Goal: Task Accomplishment & Management: Complete application form

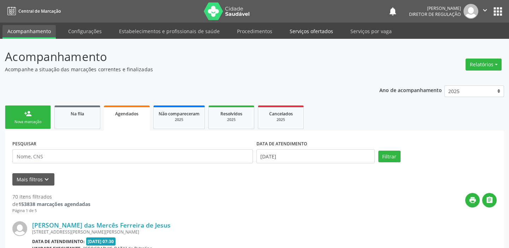
click at [323, 31] on link "Serviços ofertados" at bounding box center [311, 31] width 53 height 12
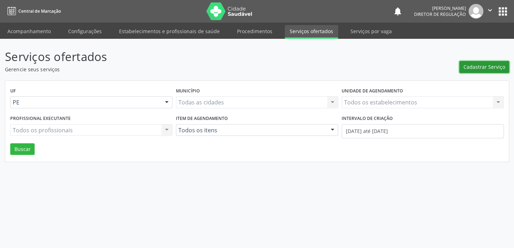
click at [489, 65] on span "Cadastrar Serviço" at bounding box center [485, 66] width 42 height 7
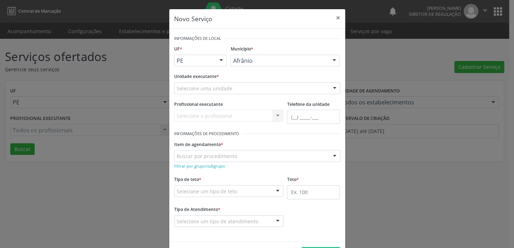
click at [270, 85] on div "Selecione uma unidade" at bounding box center [257, 88] width 166 height 12
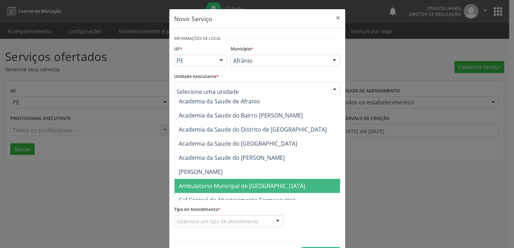
click at [276, 190] on span "Ambulatorio Municipal de [GEOGRAPHIC_DATA]" at bounding box center [261, 186] width 172 height 14
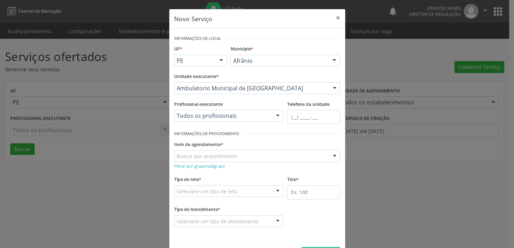
click at [233, 155] on div "Buscar por procedimento" at bounding box center [257, 156] width 166 height 12
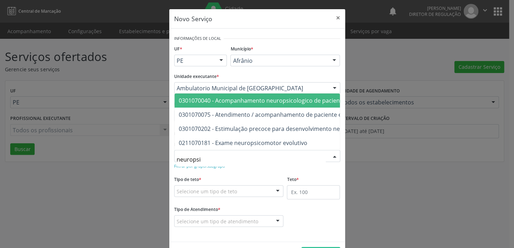
type input "neuropsic"
click at [269, 99] on span "0301070040 - Acompanhamento neuropsicologico de paciente em reabilitacao" at bounding box center [283, 101] width 209 height 8
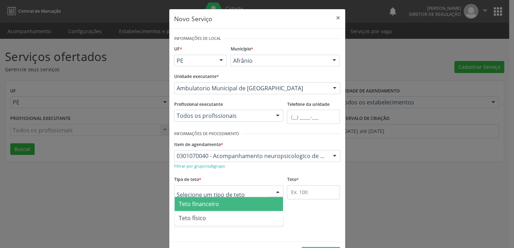
click at [244, 192] on div at bounding box center [229, 192] width 110 height 12
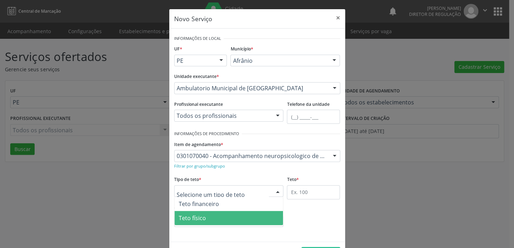
click at [244, 220] on span "Teto físico" at bounding box center [229, 218] width 109 height 14
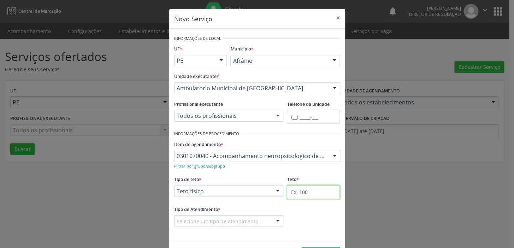
click at [300, 188] on input "text" at bounding box center [313, 193] width 53 height 14
type input "1"
click at [262, 221] on div "Selecione um tipo de atendimento" at bounding box center [229, 222] width 110 height 12
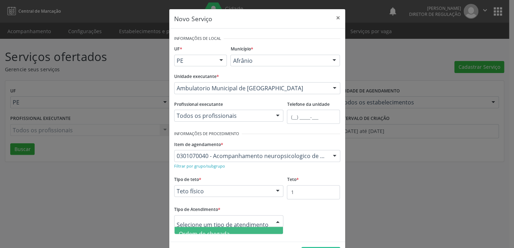
click at [257, 230] on span "Ordem de chegada" at bounding box center [229, 234] width 109 height 14
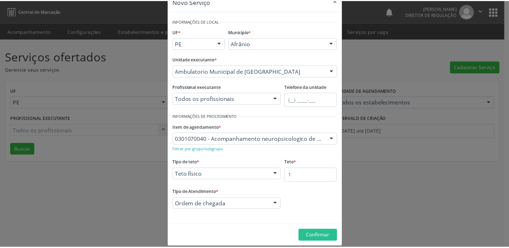
scroll to position [24, 0]
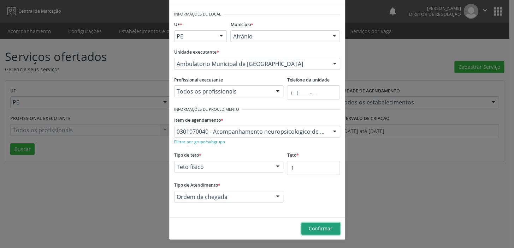
click at [315, 230] on span "Confirmar" at bounding box center [321, 229] width 24 height 7
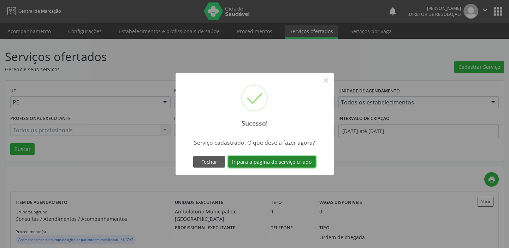
click at [300, 162] on button "Ir para a página do serviço criado" at bounding box center [272, 162] width 88 height 12
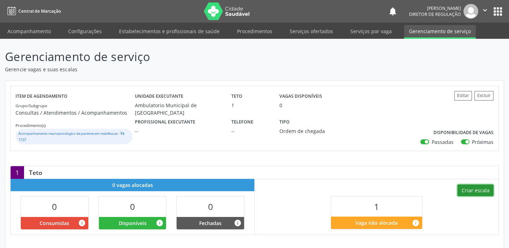
click at [475, 187] on button "Criar escala" at bounding box center [476, 191] width 36 height 12
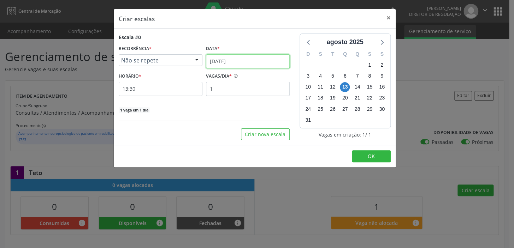
click at [245, 60] on input "[DATE]" at bounding box center [248, 61] width 84 height 14
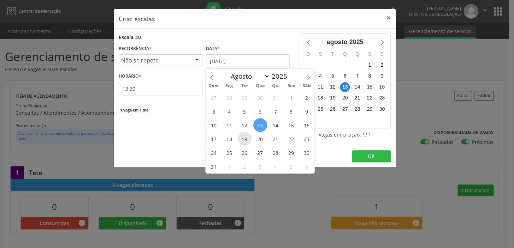
click at [245, 139] on span "19" at bounding box center [245, 139] width 14 height 14
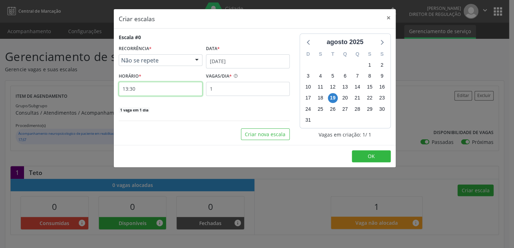
click at [164, 88] on input "13:30" at bounding box center [161, 89] width 84 height 14
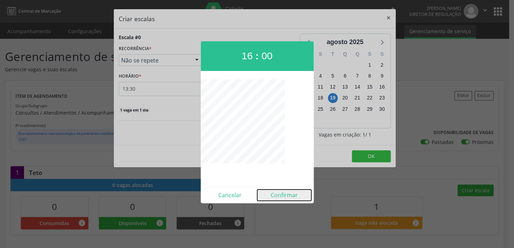
click at [283, 198] on button "Confirmar" at bounding box center [284, 195] width 54 height 11
type input "16:00"
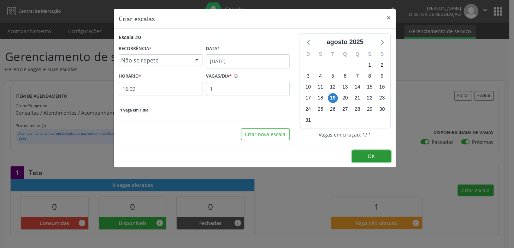
click at [377, 154] on button "OK" at bounding box center [371, 157] width 39 height 12
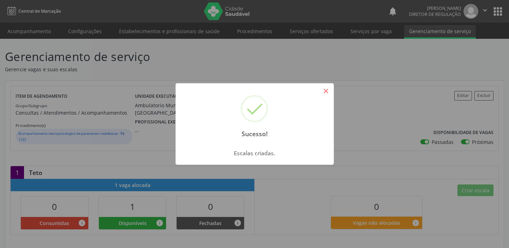
click at [328, 91] on button "×" at bounding box center [326, 91] width 12 height 12
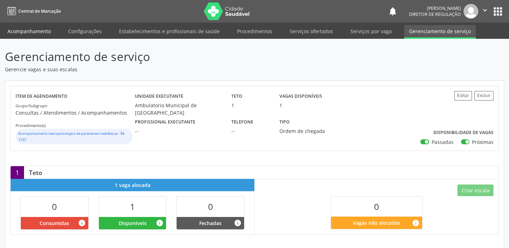
click at [37, 33] on link "Acompanhamento" at bounding box center [28, 31] width 53 height 12
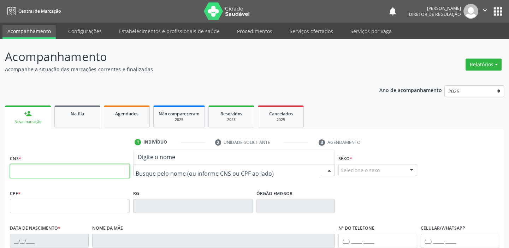
click at [104, 172] on input "text" at bounding box center [70, 171] width 120 height 14
type input "705 0086 7000 9752"
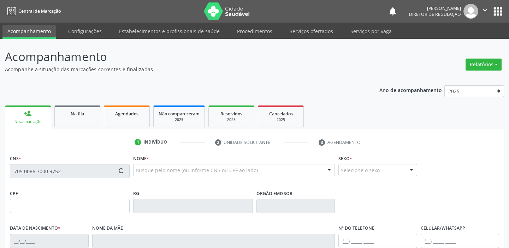
type input "[DATE]"
type input "[PHONE_NUMBER]"
type input "S/N"
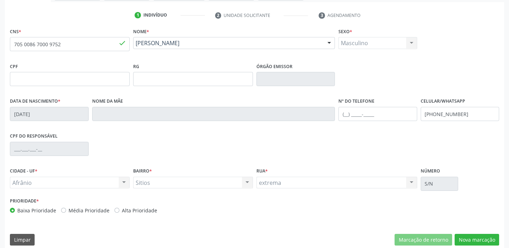
scroll to position [134, 0]
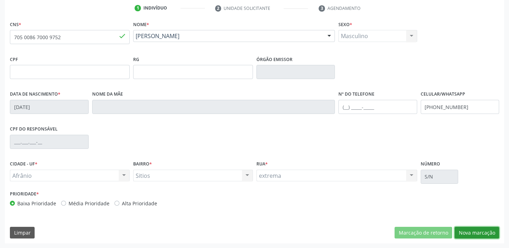
click at [467, 232] on button "Nova marcação" at bounding box center [477, 233] width 45 height 12
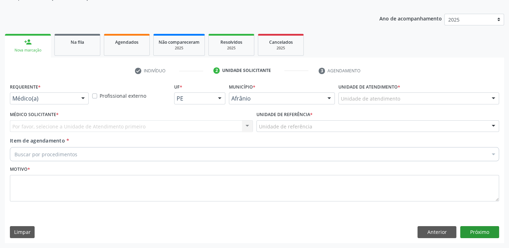
scroll to position [71, 0]
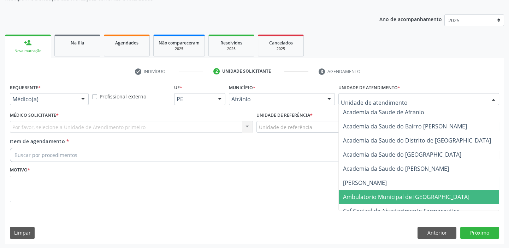
click at [375, 197] on span "Ambulatorio Municipal de [GEOGRAPHIC_DATA]" at bounding box center [406, 197] width 127 height 8
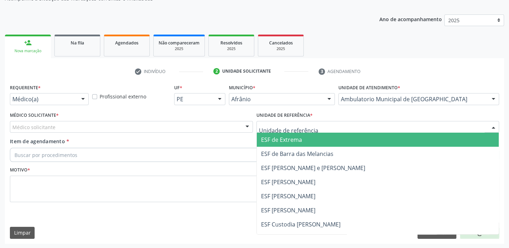
click at [312, 126] on div at bounding box center [378, 127] width 243 height 12
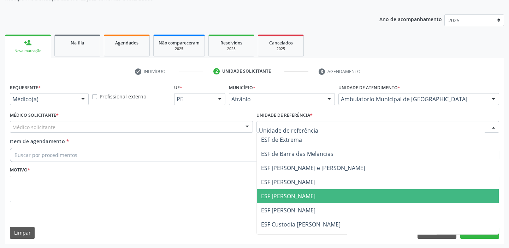
click at [312, 195] on span "ESF [PERSON_NAME]" at bounding box center [378, 196] width 242 height 14
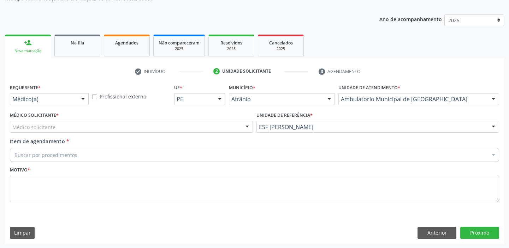
click at [211, 123] on div "Médico solicitante" at bounding box center [131, 127] width 243 height 12
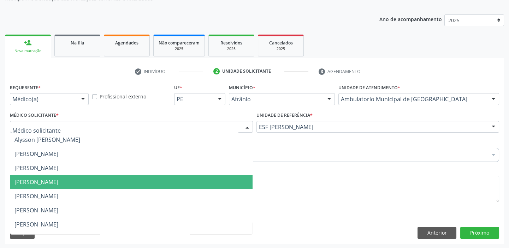
click at [196, 178] on span "[PERSON_NAME]" at bounding box center [131, 182] width 242 height 14
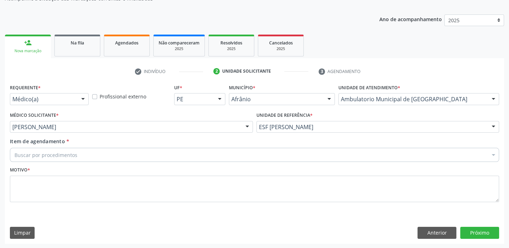
click at [152, 156] on div "Buscar por procedimentos" at bounding box center [255, 155] width 490 height 14
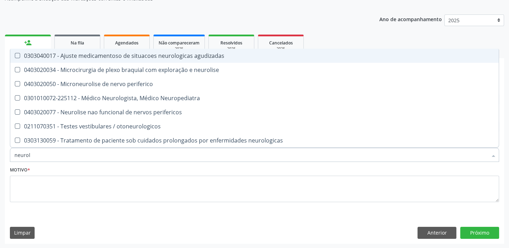
type input "neuro"
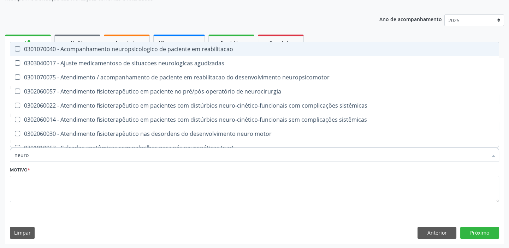
click at [140, 49] on div "0301070040 - Acompanhamento neuropsicologico de paciente em reabilitacao" at bounding box center [254, 49] width 480 height 6
checkbox reabilitacao "true"
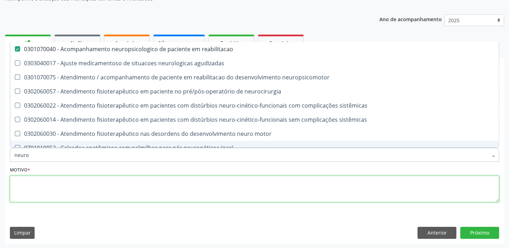
click at [94, 187] on textarea at bounding box center [255, 189] width 490 height 27
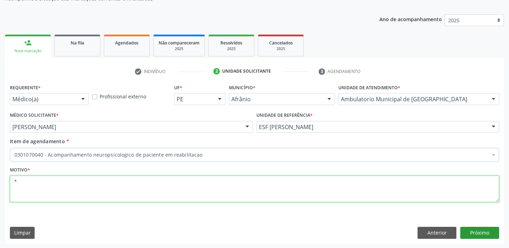
type textarea "*"
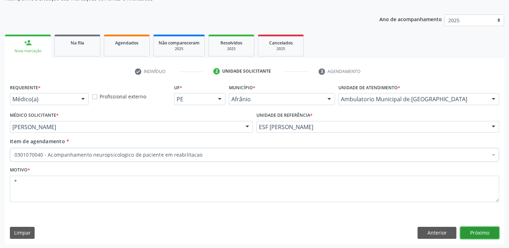
click at [484, 234] on button "Próximo" at bounding box center [480, 233] width 39 height 12
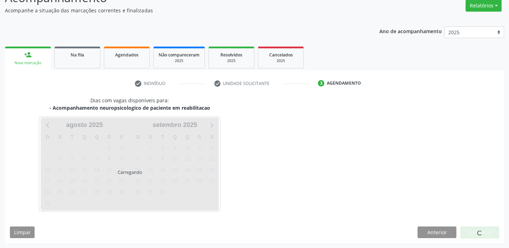
scroll to position [59, 0]
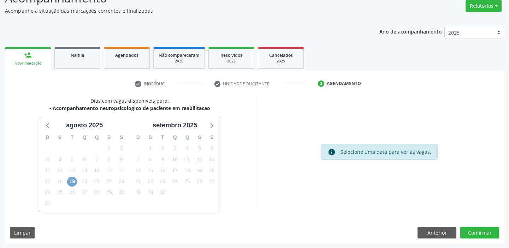
click at [71, 179] on span "19" at bounding box center [72, 182] width 10 height 10
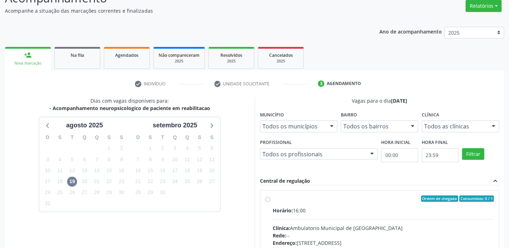
click at [281, 201] on div "Ordem de chegada Consumidos: 0 / 1" at bounding box center [384, 199] width 222 height 6
click at [270, 201] on input "Ordem de chegada Consumidos: 0 / 1 Horário: 16:00 Clínica: Ambulatorio Municipa…" at bounding box center [267, 199] width 5 height 6
radio input "true"
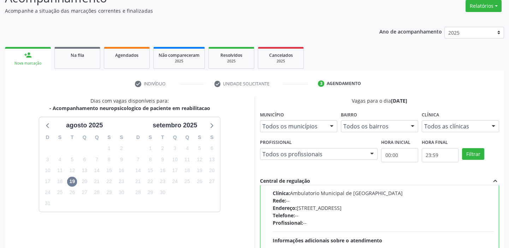
scroll to position [173, 0]
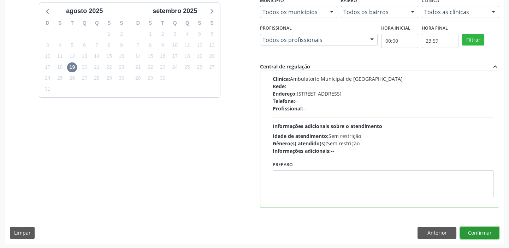
click at [483, 233] on button "Confirmar" at bounding box center [480, 233] width 39 height 12
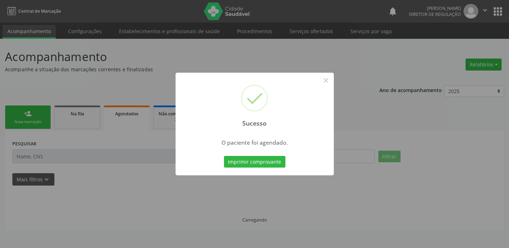
scroll to position [0, 0]
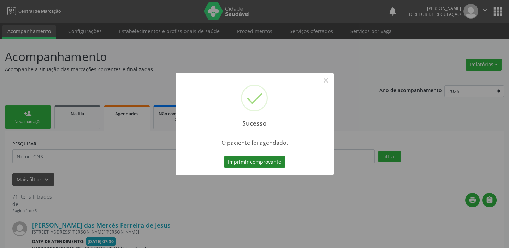
click at [248, 162] on button "Imprimir comprovante" at bounding box center [255, 162] width 62 height 12
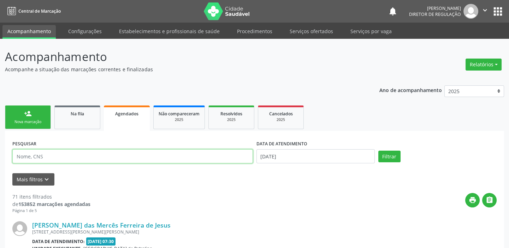
click at [54, 156] on input "text" at bounding box center [132, 157] width 241 height 14
type input "[PERSON_NAME]"
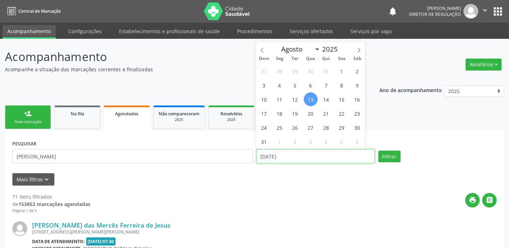
click at [276, 160] on input "[DATE]" at bounding box center [316, 157] width 118 height 14
click at [393, 156] on button "Filtrar" at bounding box center [390, 157] width 22 height 12
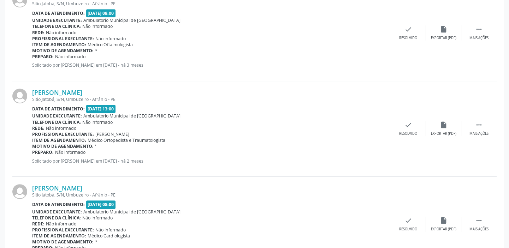
scroll to position [1036, 0]
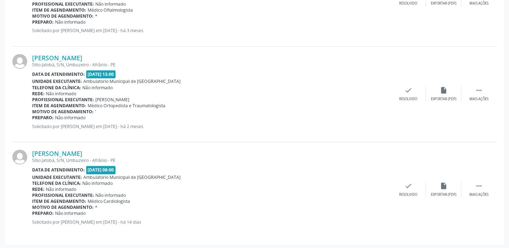
click at [335, 56] on div "[PERSON_NAME]" at bounding box center [211, 58] width 359 height 8
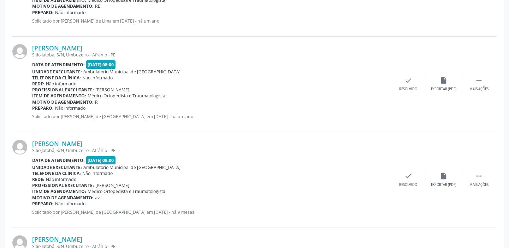
scroll to position [297, 0]
